Goal: Navigation & Orientation: Understand site structure

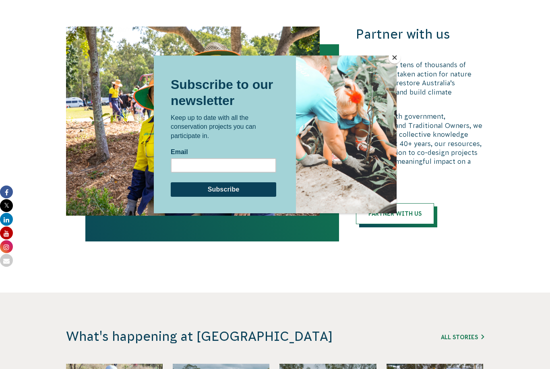
scroll to position [1686, 0]
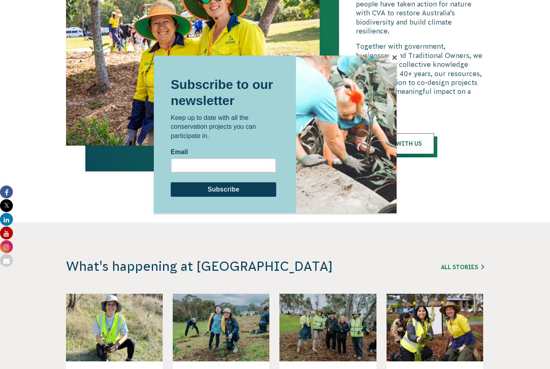
click at [393, 61] on button "Close" at bounding box center [394, 58] width 12 height 12
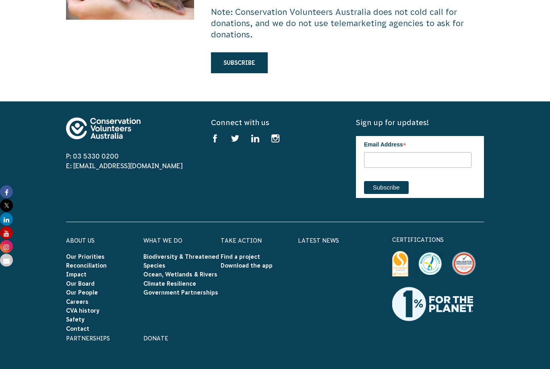
scroll to position [2282, 0]
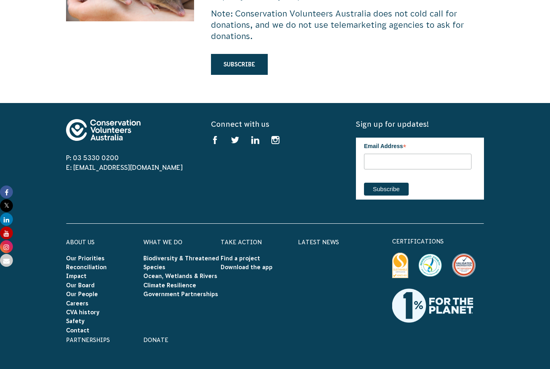
click at [74, 337] on link "Partnerships" at bounding box center [88, 340] width 44 height 6
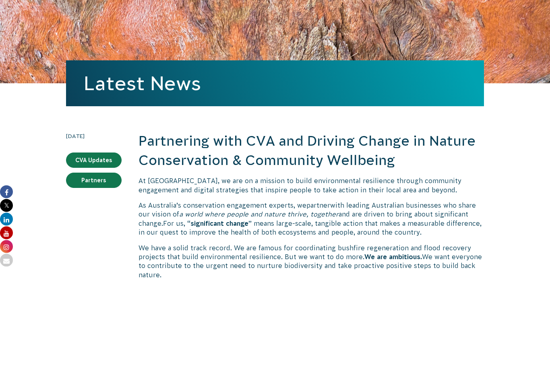
scroll to position [69, 0]
click at [100, 178] on link "Partners" at bounding box center [94, 180] width 56 height 15
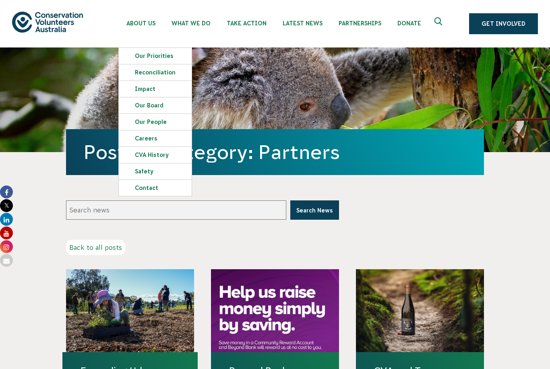
click at [301, 24] on span "Latest News" at bounding box center [302, 23] width 40 height 6
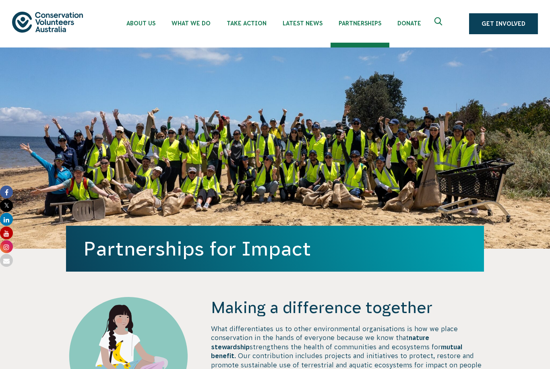
click at [300, 27] on link "Latest News" at bounding box center [302, 21] width 56 height 43
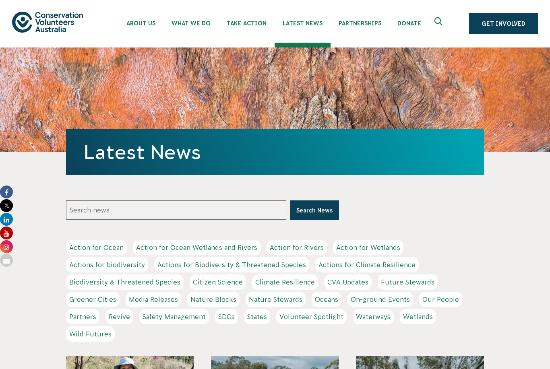
click at [54, 23] on img at bounding box center [47, 22] width 71 height 21
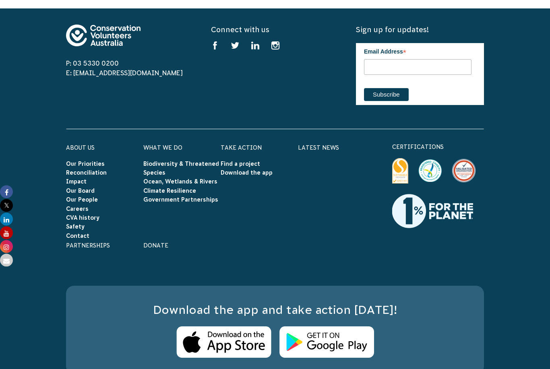
scroll to position [2386, 0]
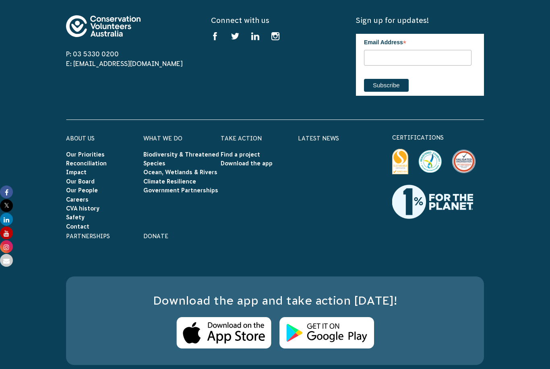
click at [73, 135] on link "About Us" at bounding box center [80, 138] width 29 height 6
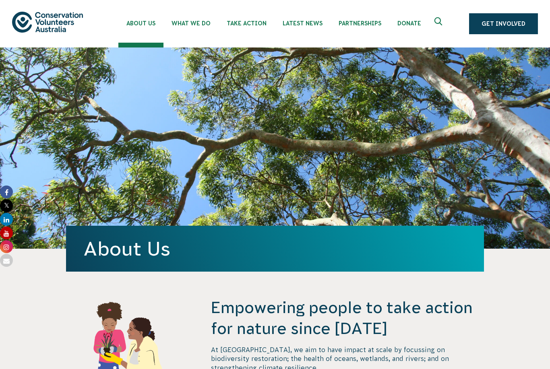
click at [43, 26] on img at bounding box center [47, 22] width 71 height 21
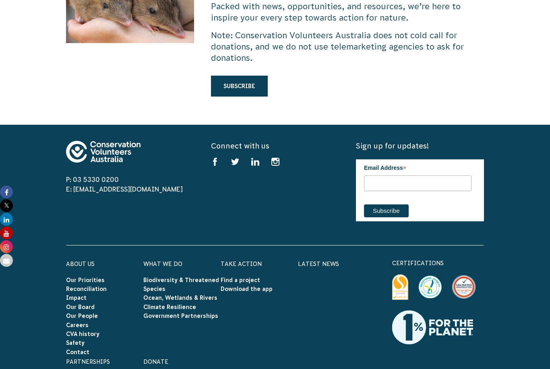
scroll to position [2248, 0]
